Goal: Task Accomplishment & Management: Use online tool/utility

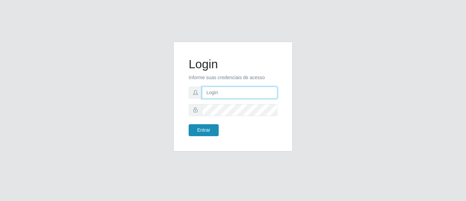
type input "[EMAIL_ADDRESS][DOMAIN_NAME]"
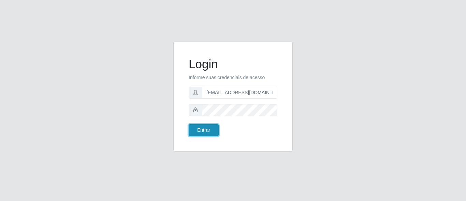
click at [199, 132] on button "Entrar" at bounding box center [204, 130] width 30 height 12
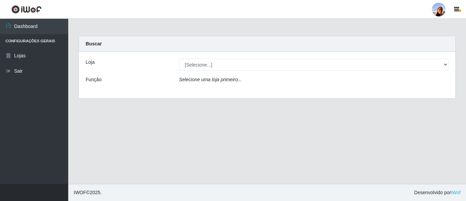
click at [217, 81] on icon "Selecione uma loja primeiro..." at bounding box center [210, 79] width 63 height 5
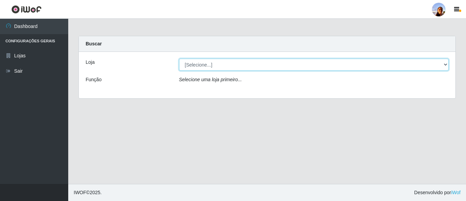
click at [208, 66] on select "[Selecione...] Supermercado [GEOGRAPHIC_DATA]" at bounding box center [314, 65] width 270 height 12
select select "166"
click at [179, 59] on select "[Selecione...] Supermercado [GEOGRAPHIC_DATA]" at bounding box center [314, 65] width 270 height 12
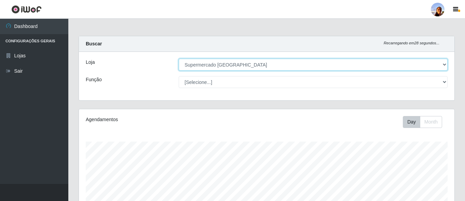
scroll to position [142, 375]
